Goal: Task Accomplishment & Management: Use online tool/utility

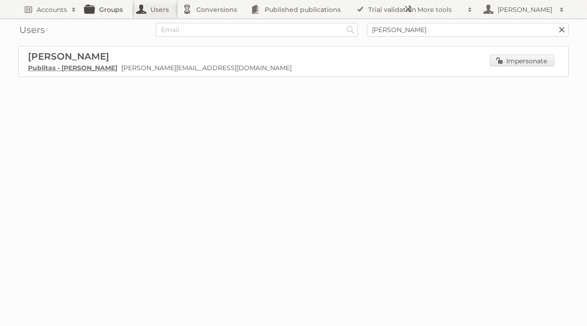
click at [105, 7] on link "Groups" at bounding box center [106, 9] width 51 height 18
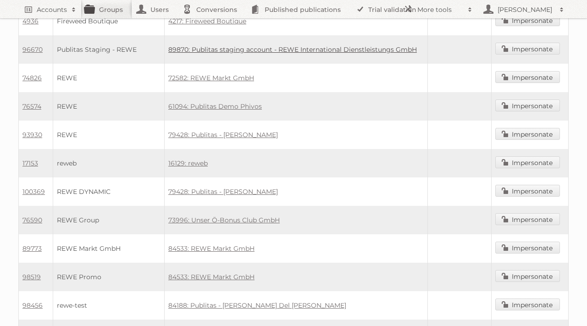
scroll to position [174, 0]
click at [206, 245] on link "84533: REWE Markt GmbH" at bounding box center [211, 248] width 86 height 8
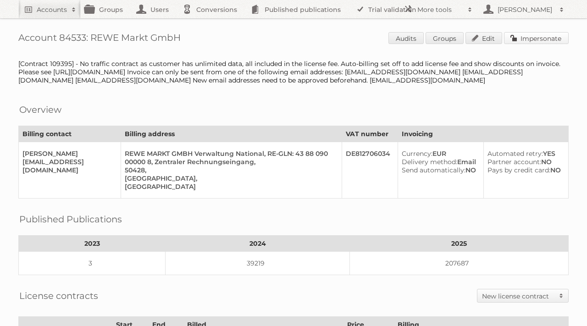
click at [529, 37] on link "Impersonate" at bounding box center [536, 38] width 65 height 12
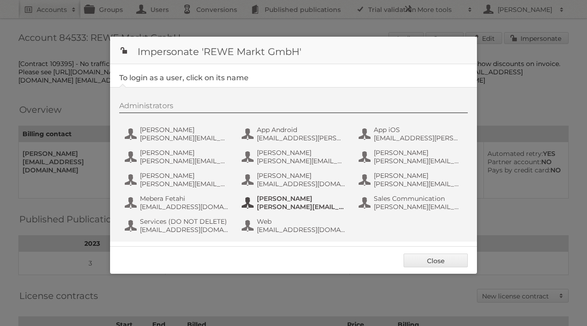
click at [297, 204] on span "patricia.duszczak@rewe-group.com" at bounding box center [301, 207] width 89 height 8
